Goal: Navigation & Orientation: Find specific page/section

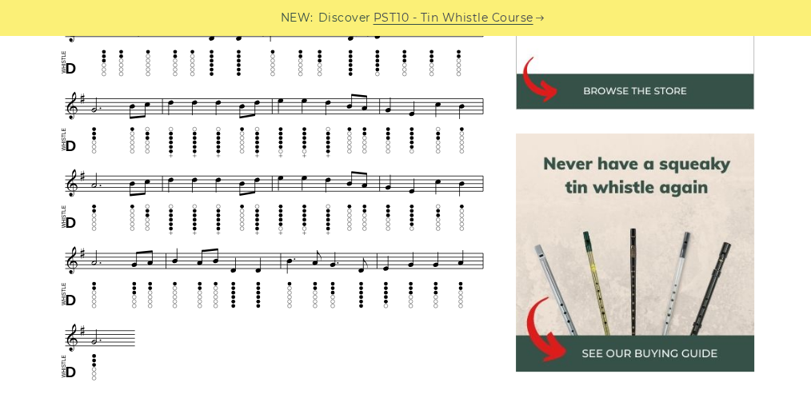
scroll to position [533, 0]
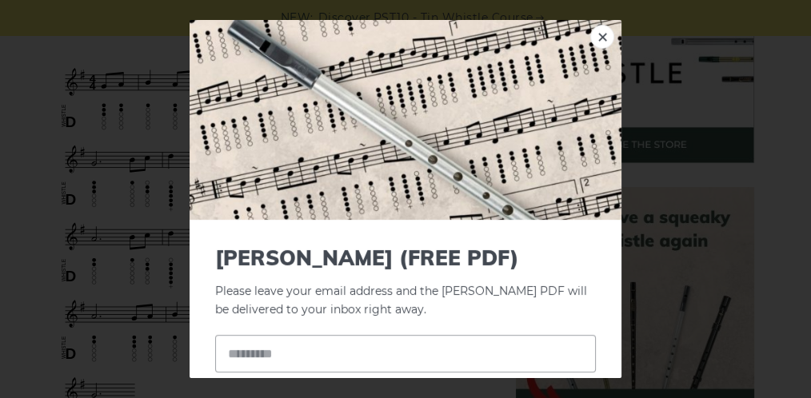
click at [164, 122] on div "× [PERSON_NAME] (FREE PDF) Please leave your email address and the [PERSON_NAME…" at bounding box center [405, 199] width 811 height 398
click at [150, 126] on div "× [PERSON_NAME] (FREE PDF) Please leave your email address and the [PERSON_NAME…" at bounding box center [405, 199] width 811 height 398
click at [106, 128] on div "× [PERSON_NAME] (FREE PDF) Please leave your email address and the [PERSON_NAME…" at bounding box center [405, 199] width 811 height 398
drag, startPoint x: 106, startPoint y: 128, endPoint x: 347, endPoint y: 137, distance: 241.8
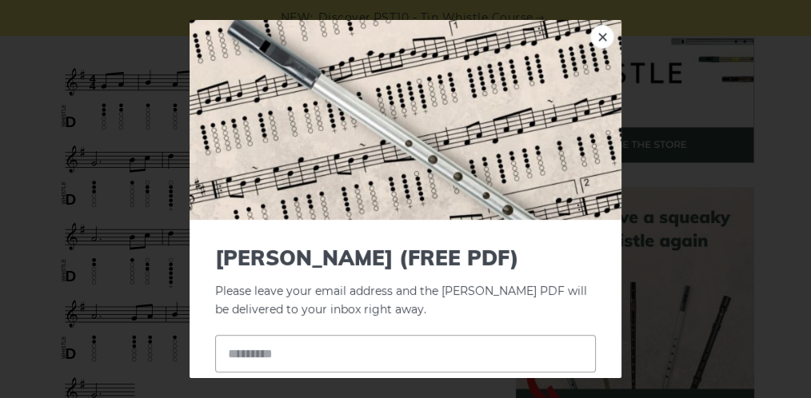
click at [109, 129] on div "× [PERSON_NAME] (FREE PDF) Please leave your email address and the [PERSON_NAME…" at bounding box center [405, 199] width 811 height 398
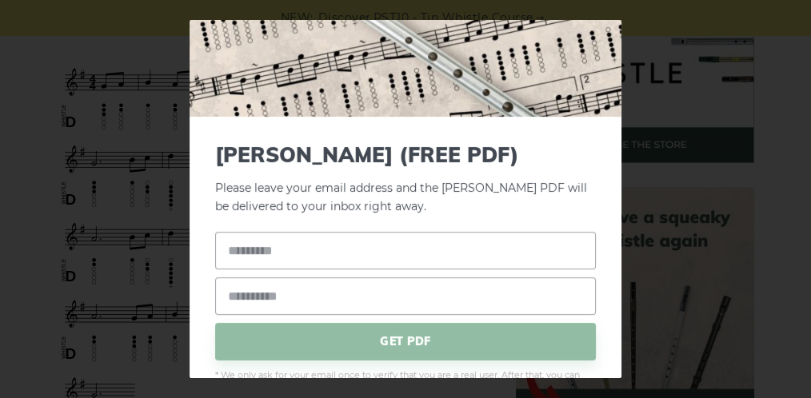
scroll to position [0, 0]
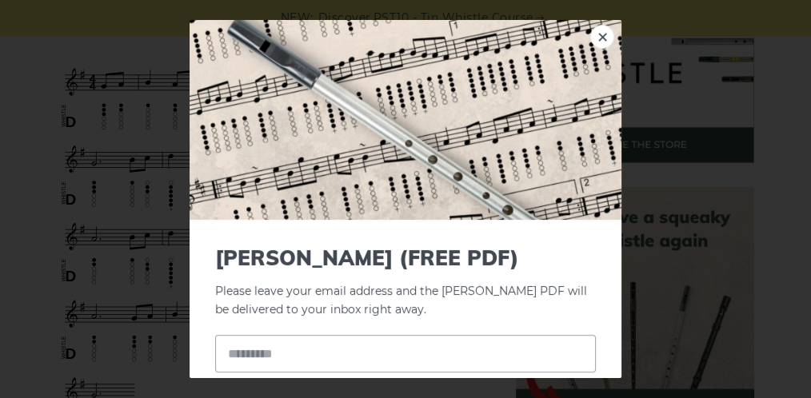
drag, startPoint x: 593, startPoint y: 34, endPoint x: 298, endPoint y: 98, distance: 302.1
click at [593, 35] on link "×" at bounding box center [602, 37] width 24 height 24
click at [590, 38] on link "×" at bounding box center [602, 37] width 24 height 24
click at [173, 118] on div "× [PERSON_NAME] (FREE PDF) Please leave your email address and the [PERSON_NAME…" at bounding box center [405, 199] width 811 height 398
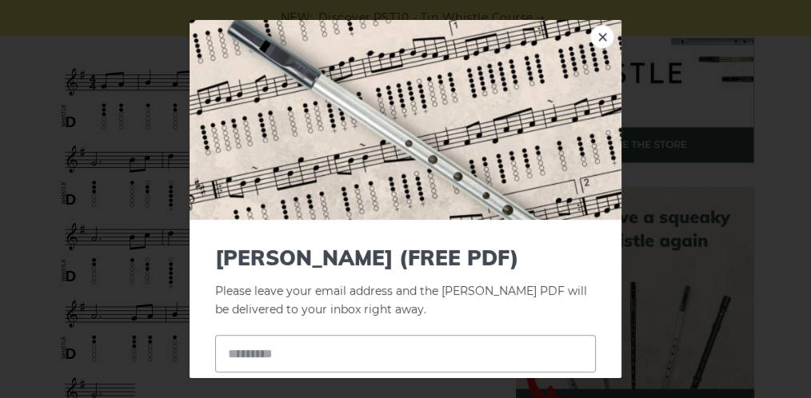
click at [26, 114] on div "× [PERSON_NAME] (FREE PDF) Please leave your email address and the [PERSON_NAME…" at bounding box center [405, 199] width 811 height 398
click at [24, 134] on div "× [PERSON_NAME] (FREE PDF) Please leave your email address and the [PERSON_NAME…" at bounding box center [405, 199] width 811 height 398
click at [609, 46] on img at bounding box center [406, 120] width 432 height 200
click at [596, 42] on link "×" at bounding box center [602, 37] width 24 height 24
click at [398, 104] on img at bounding box center [406, 120] width 432 height 200
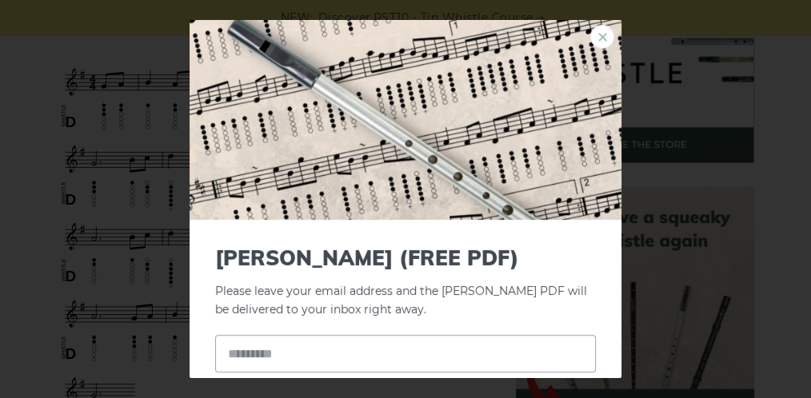
click at [604, 34] on link "×" at bounding box center [602, 37] width 24 height 24
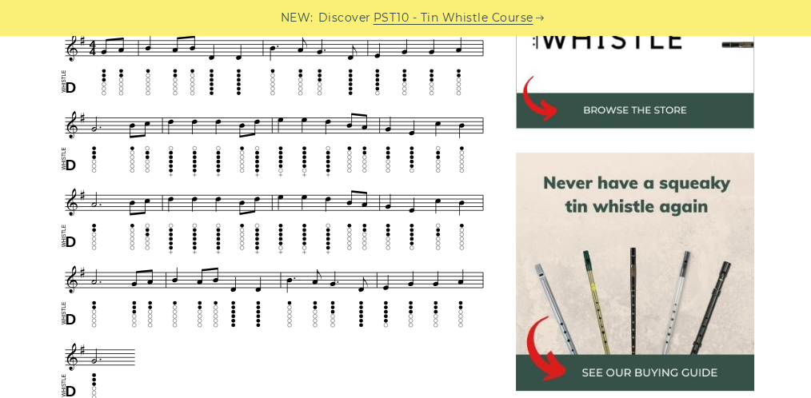
scroll to position [586, 0]
